Goal: Task Accomplishment & Management: Use online tool/utility

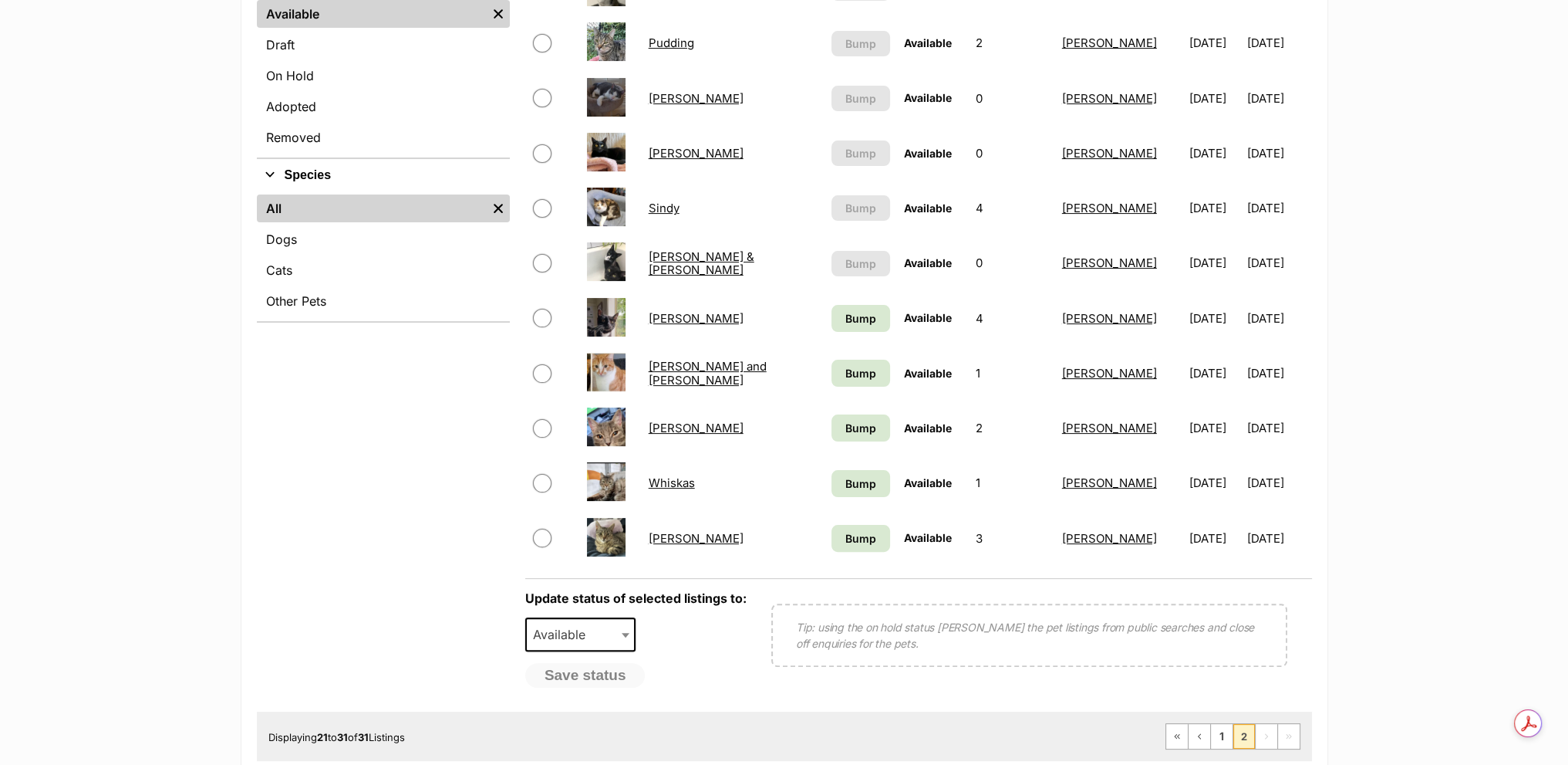
scroll to position [463, 0]
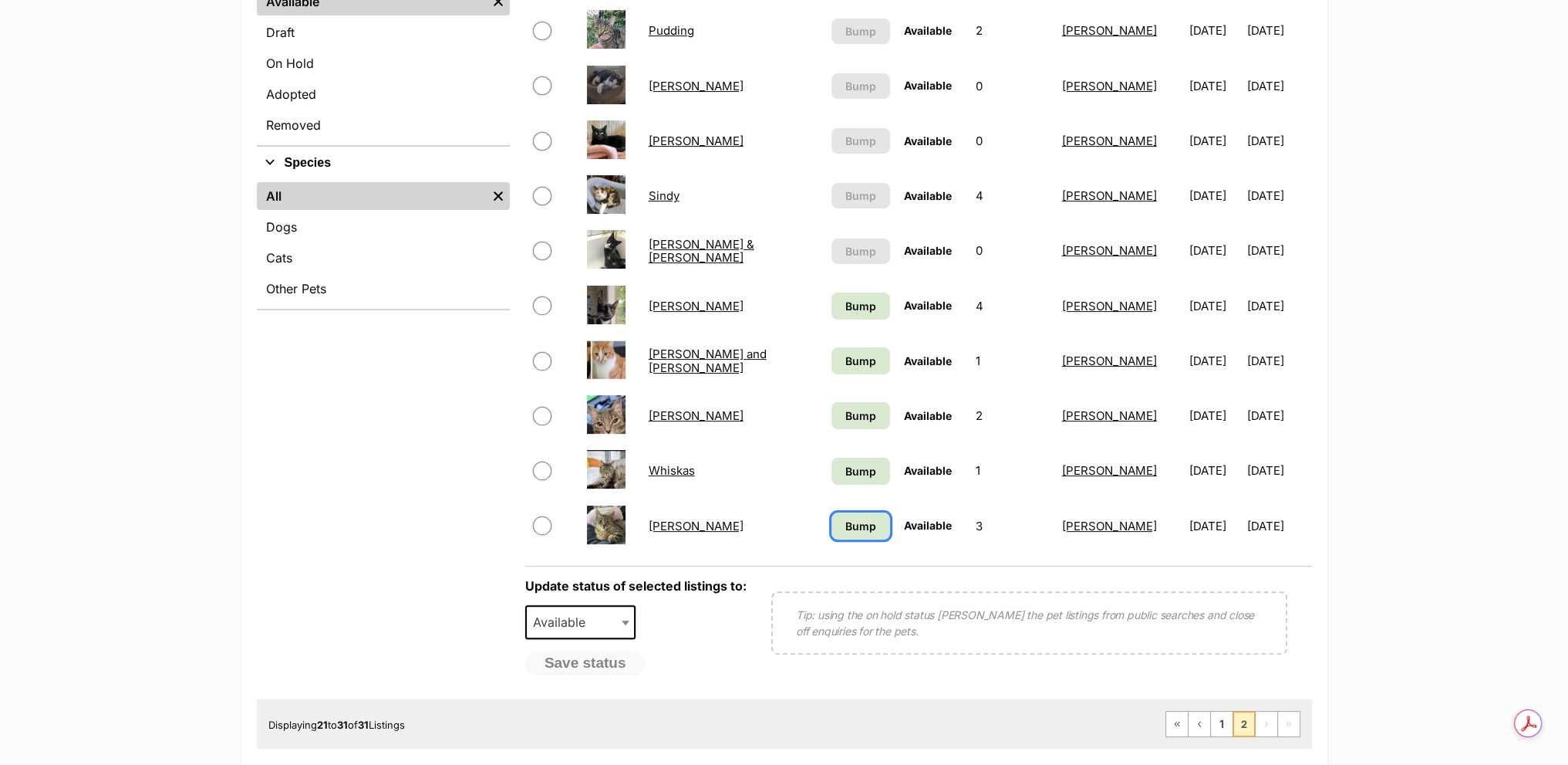
click at [832, 518] on link "Bump" at bounding box center [861, 526] width 58 height 27
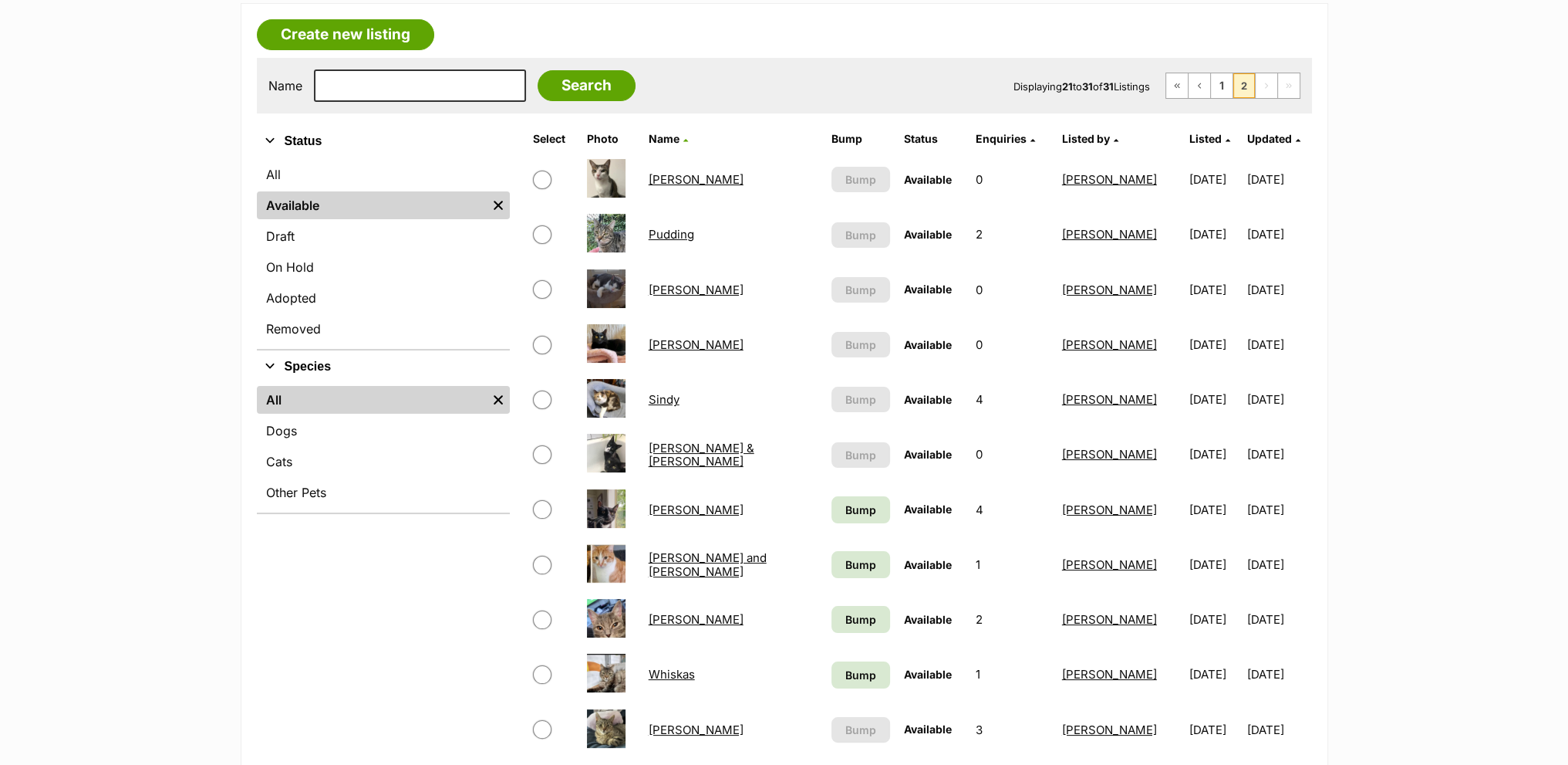
scroll to position [463, 0]
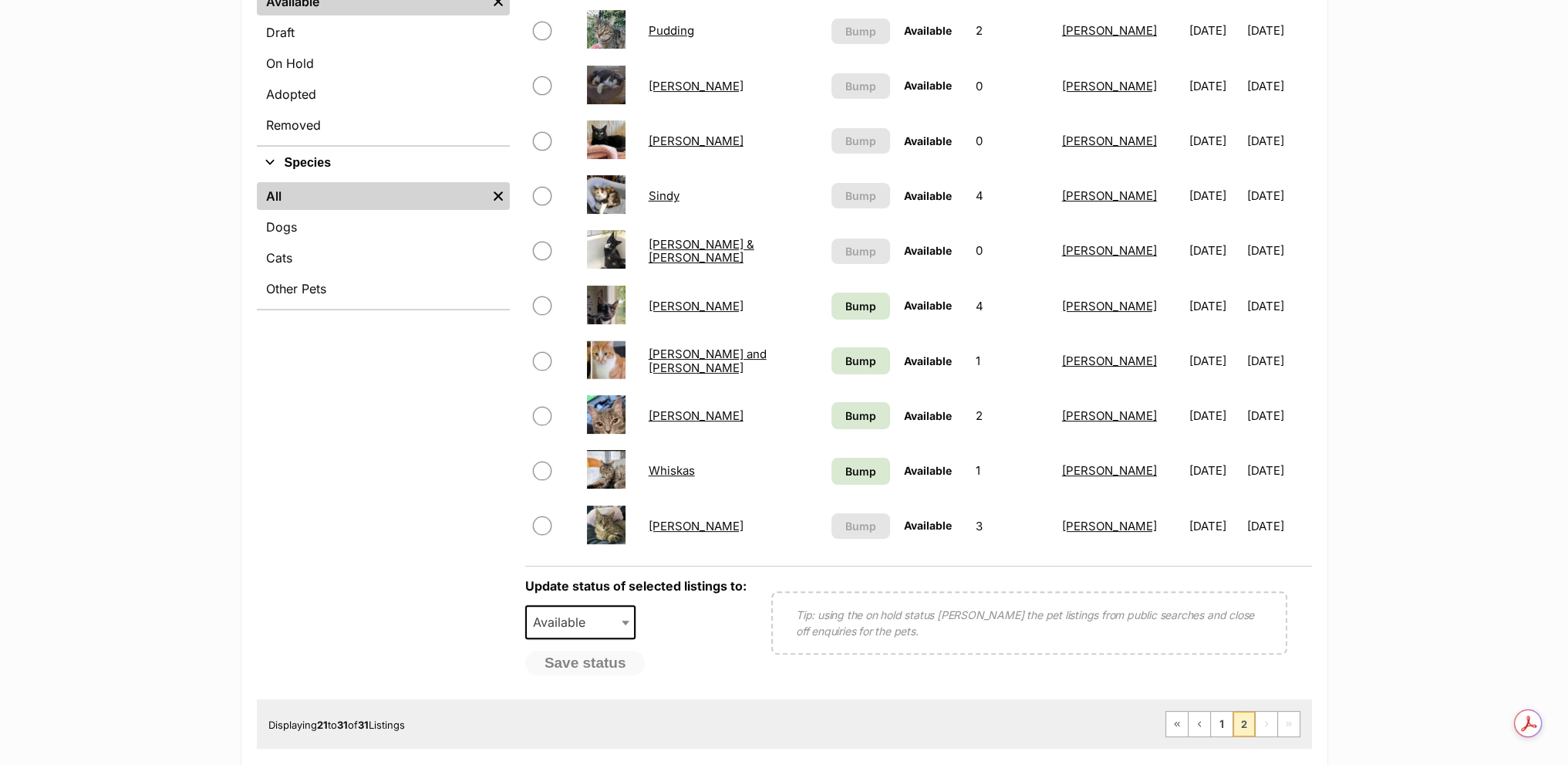
click at [826, 487] on td "Bump" at bounding box center [861, 470] width 71 height 54
click at [845, 475] on span "Bump" at bounding box center [861, 471] width 31 height 16
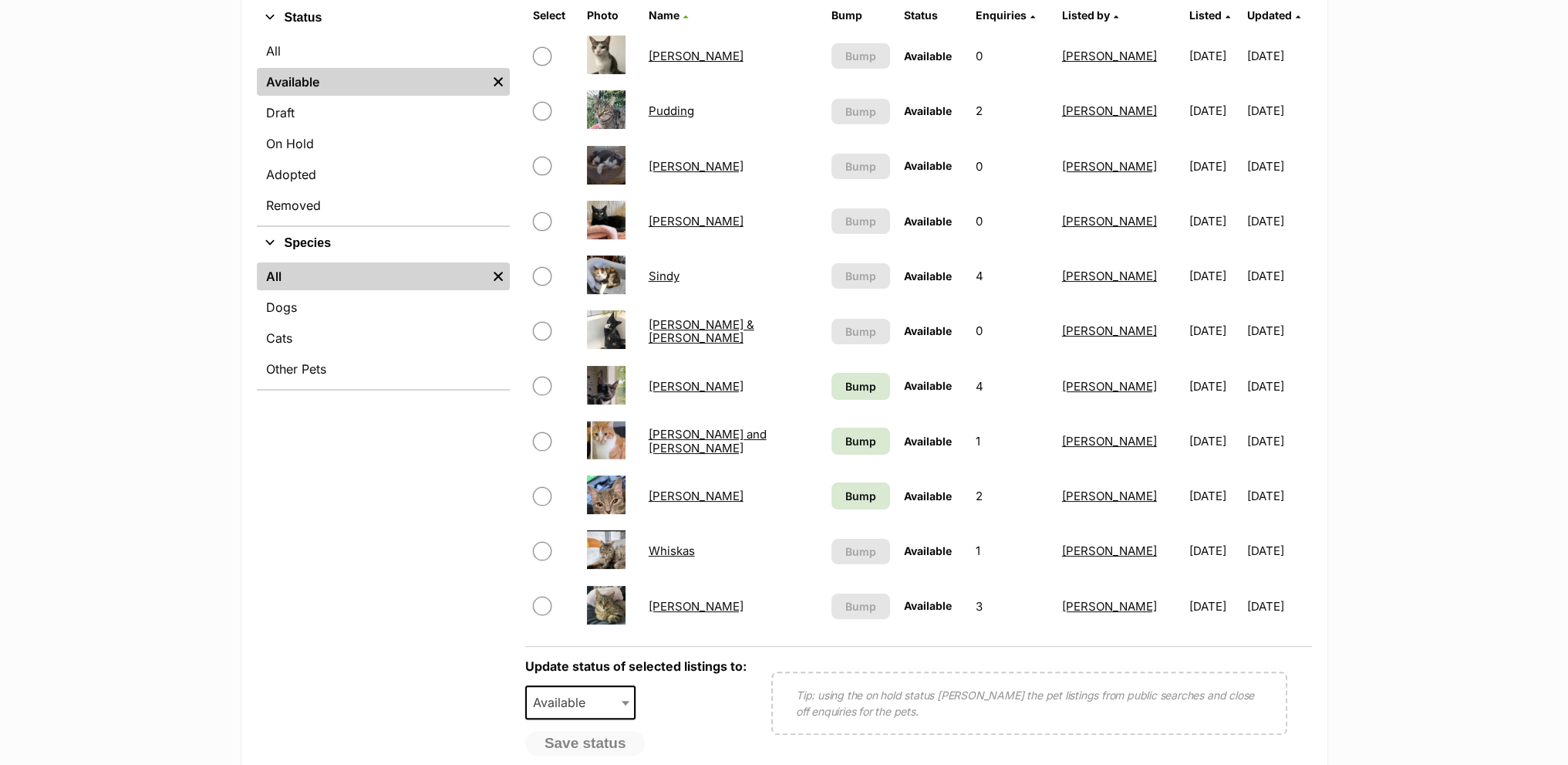
scroll to position [386, 0]
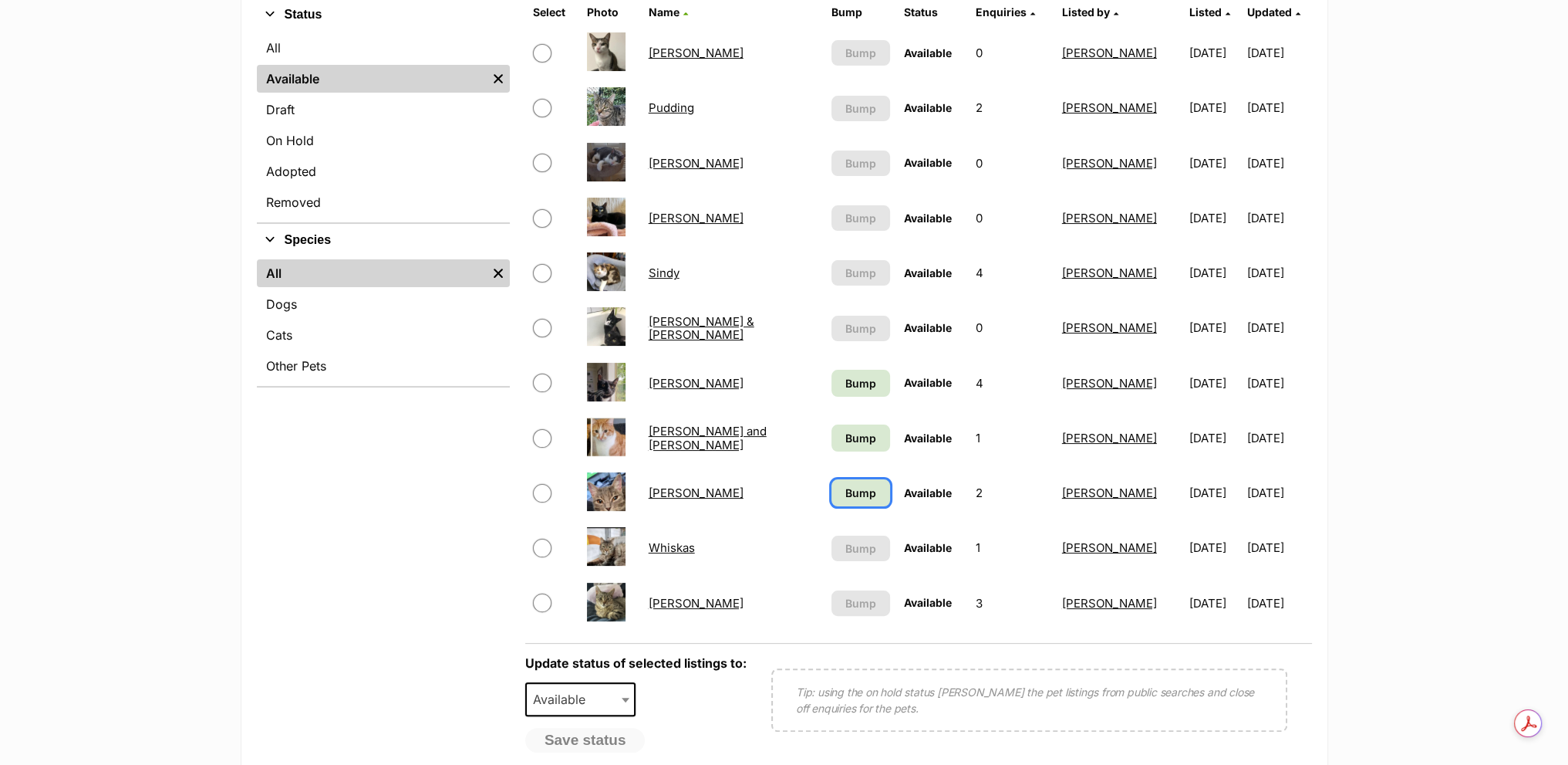
click at [832, 500] on link "Bump" at bounding box center [861, 493] width 58 height 27
